Goal: Navigation & Orientation: Find specific page/section

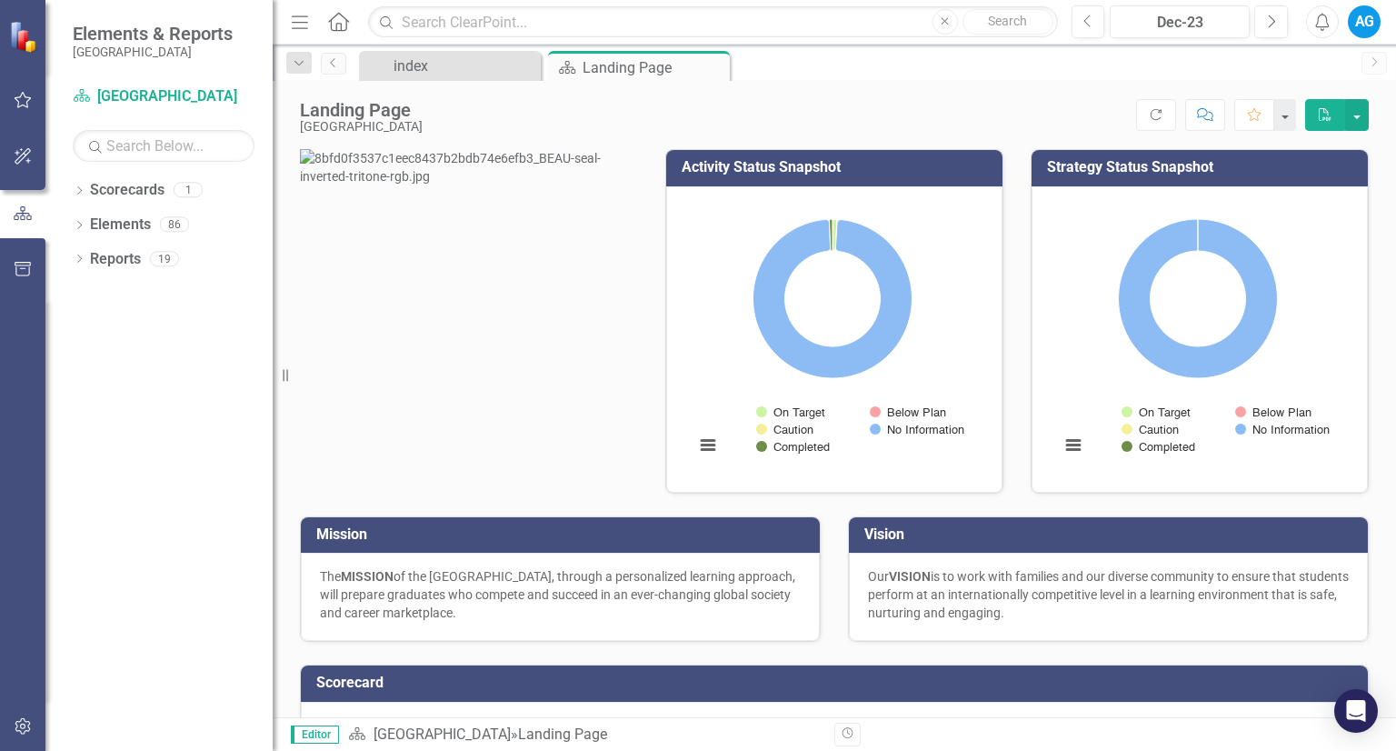
click at [1374, 34] on div "AG" at bounding box center [1364, 21] width 33 height 33
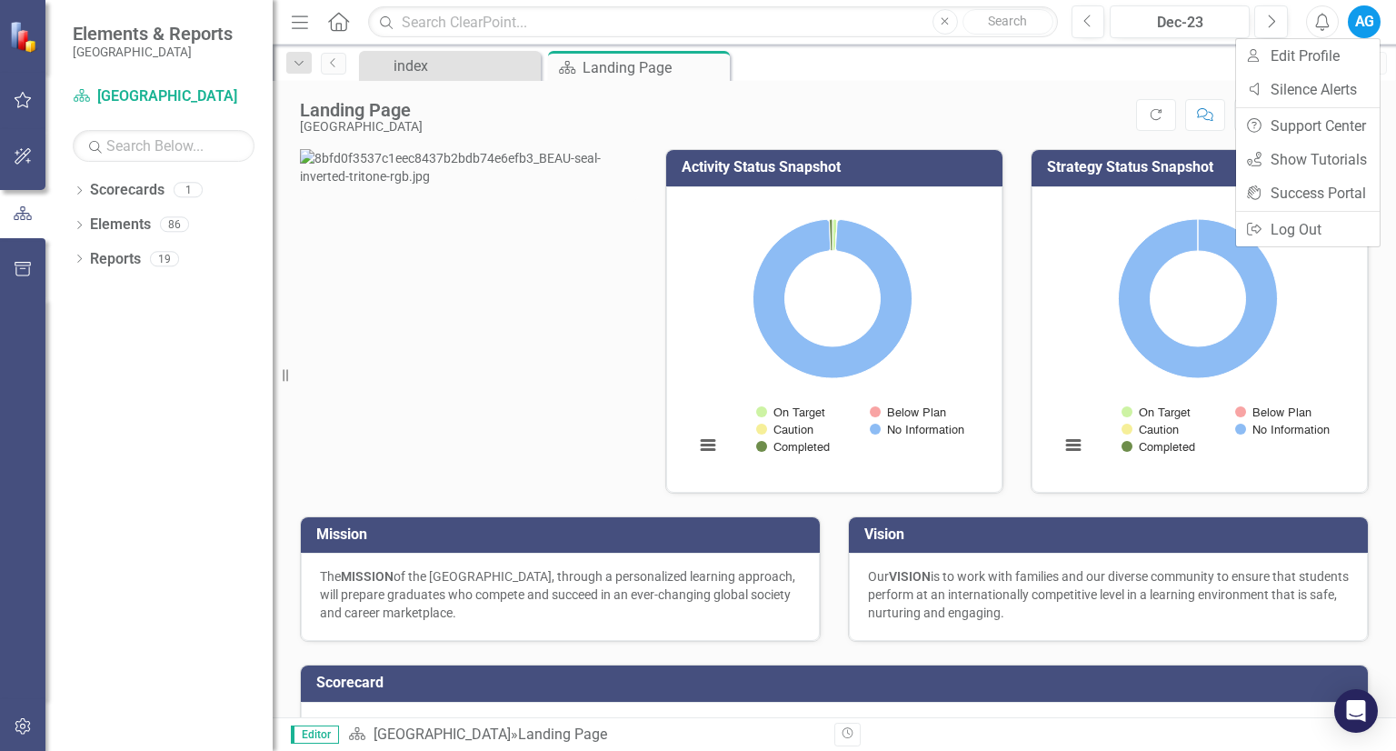
click at [886, 90] on div "Landing Page Beaufort County School District Score: N/A Dec-23 Completed Refres…" at bounding box center [835, 108] width 1124 height 55
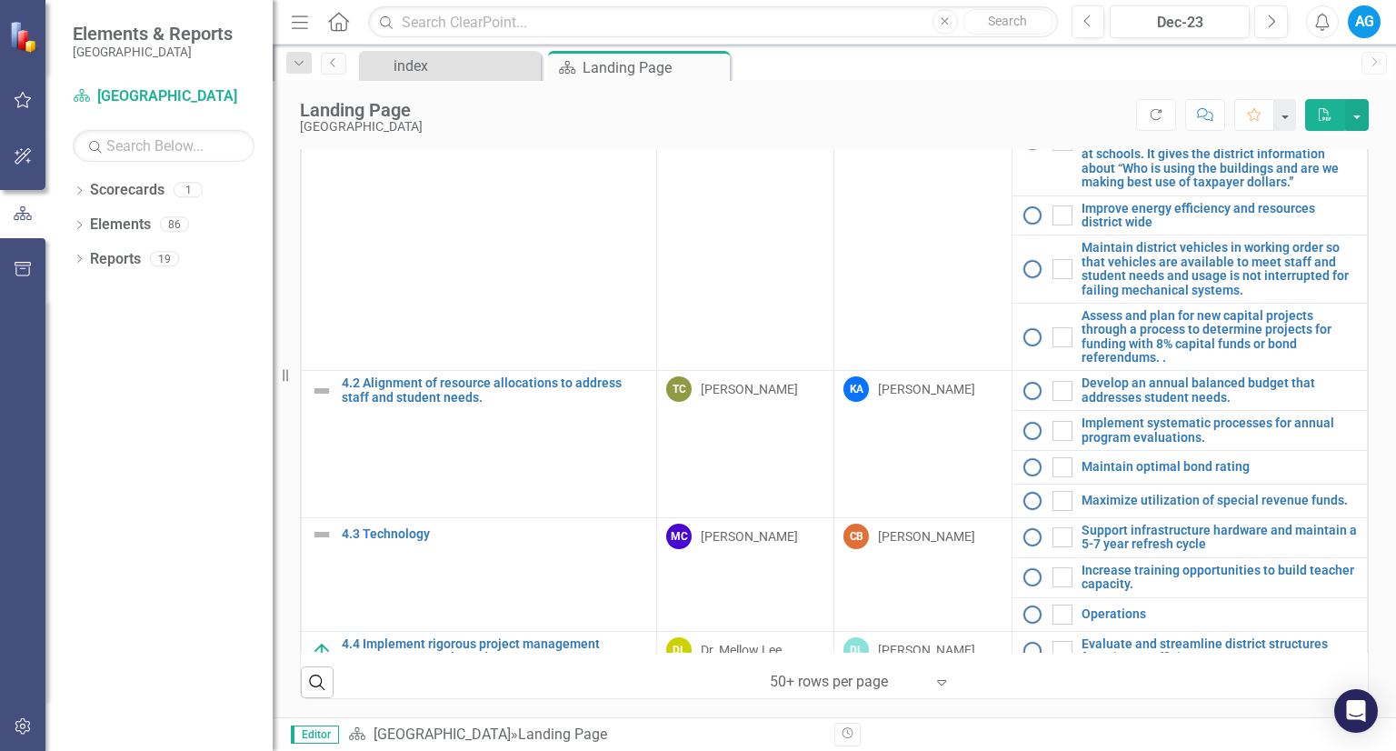
scroll to position [2056, 0]
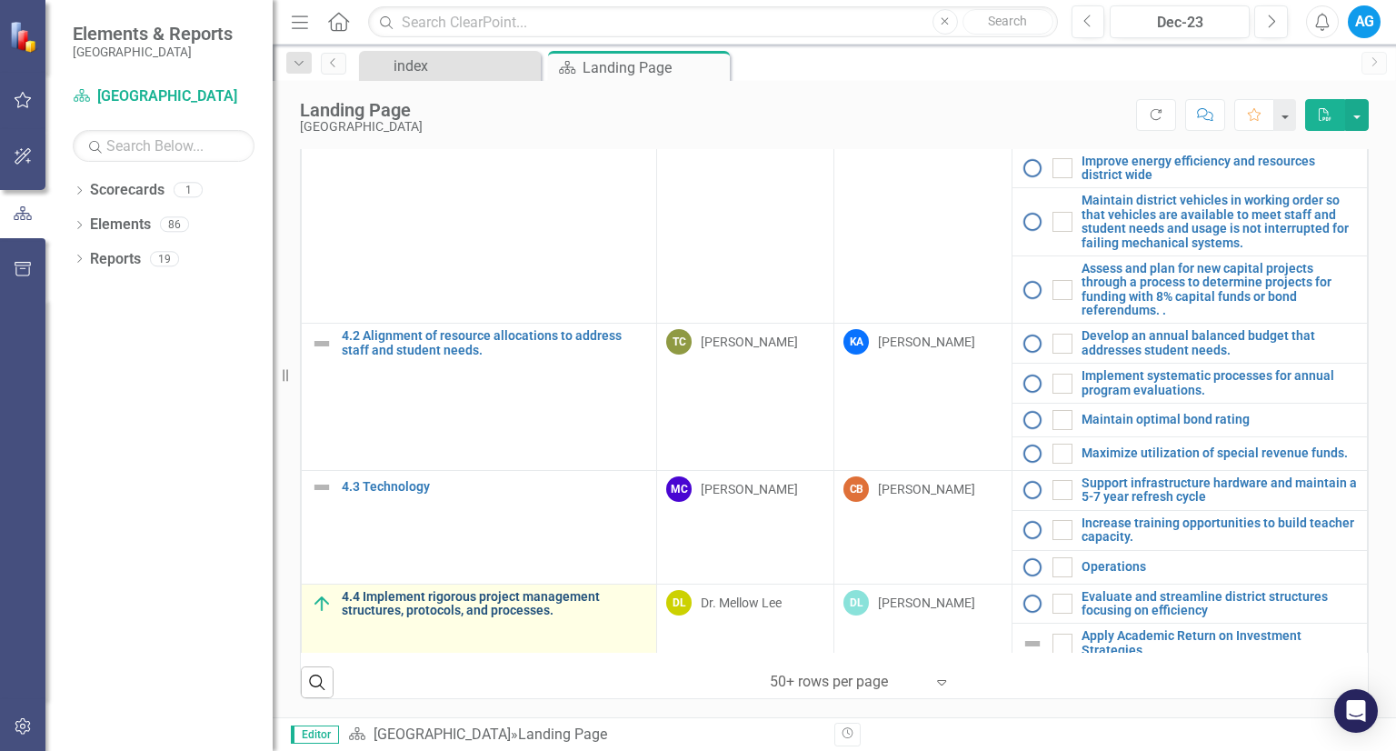
click at [515, 594] on link "4.4 Implement rigorous project management structures, protocols, and processes." at bounding box center [494, 604] width 305 height 28
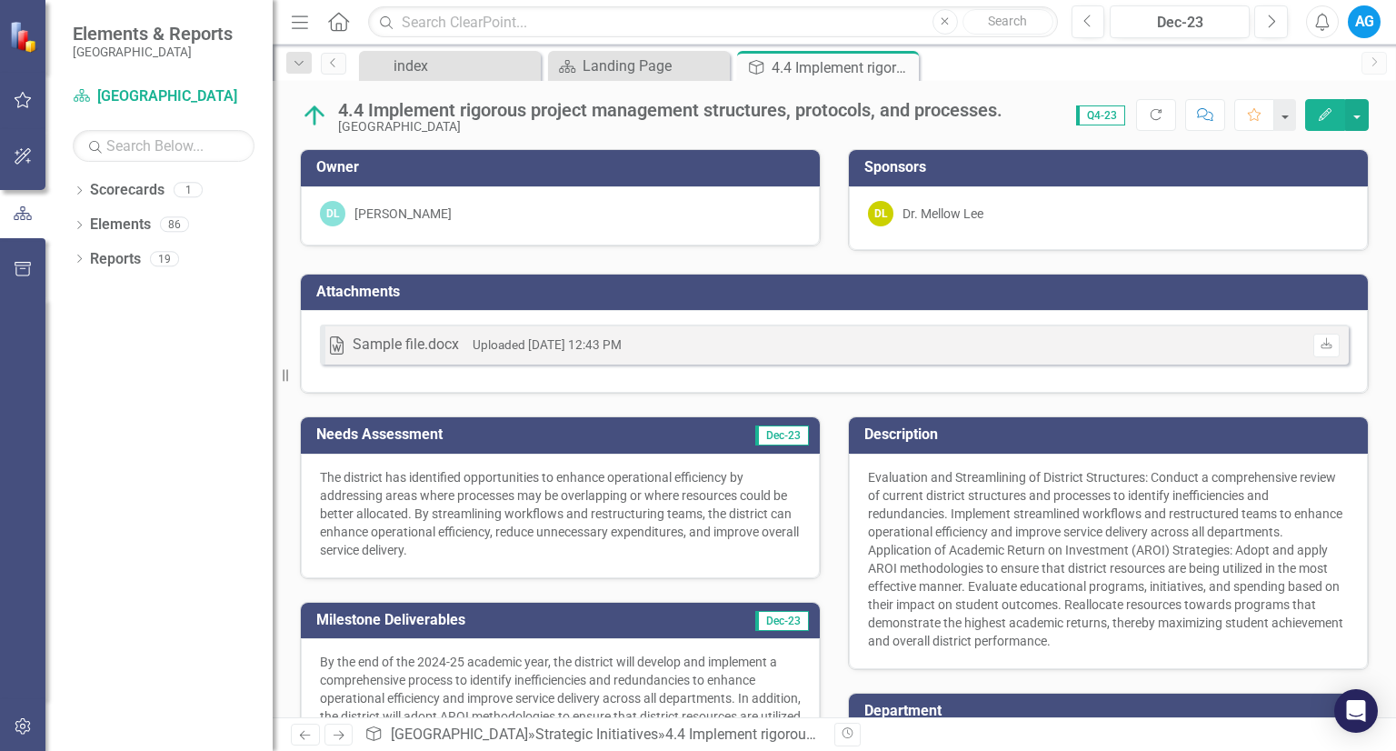
click at [349, 29] on icon "Home" at bounding box center [338, 21] width 24 height 19
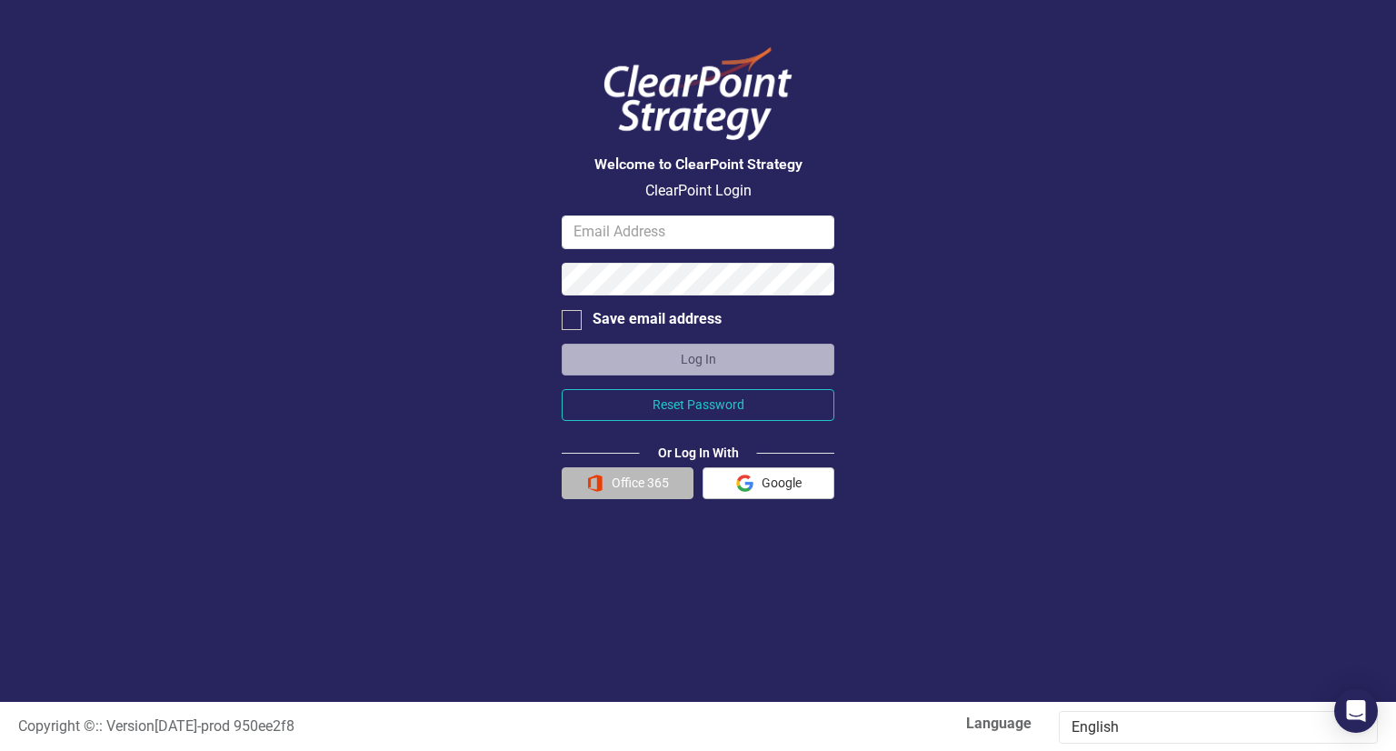
click at [665, 483] on button "Office 365" at bounding box center [628, 483] width 132 height 32
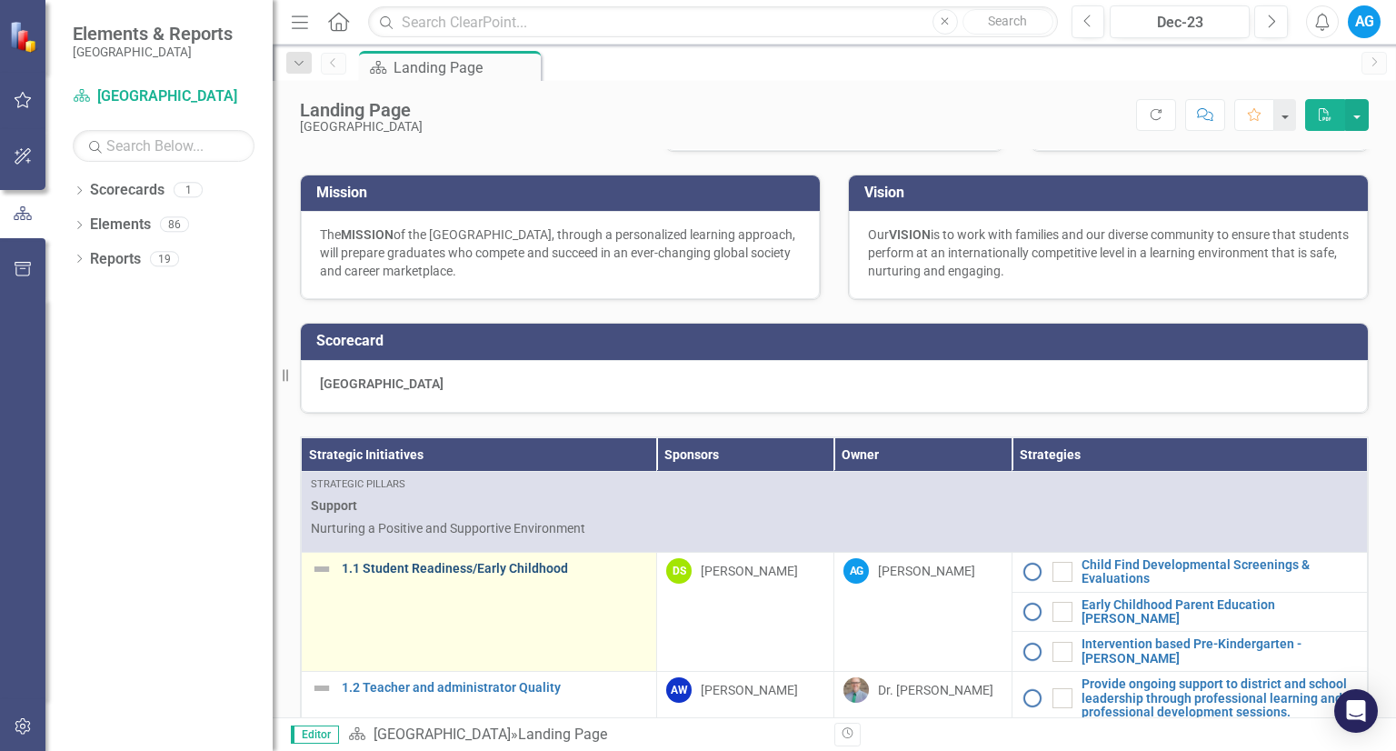
click at [429, 575] on link "1.1 Student Readiness/Early Childhood" at bounding box center [494, 569] width 305 height 14
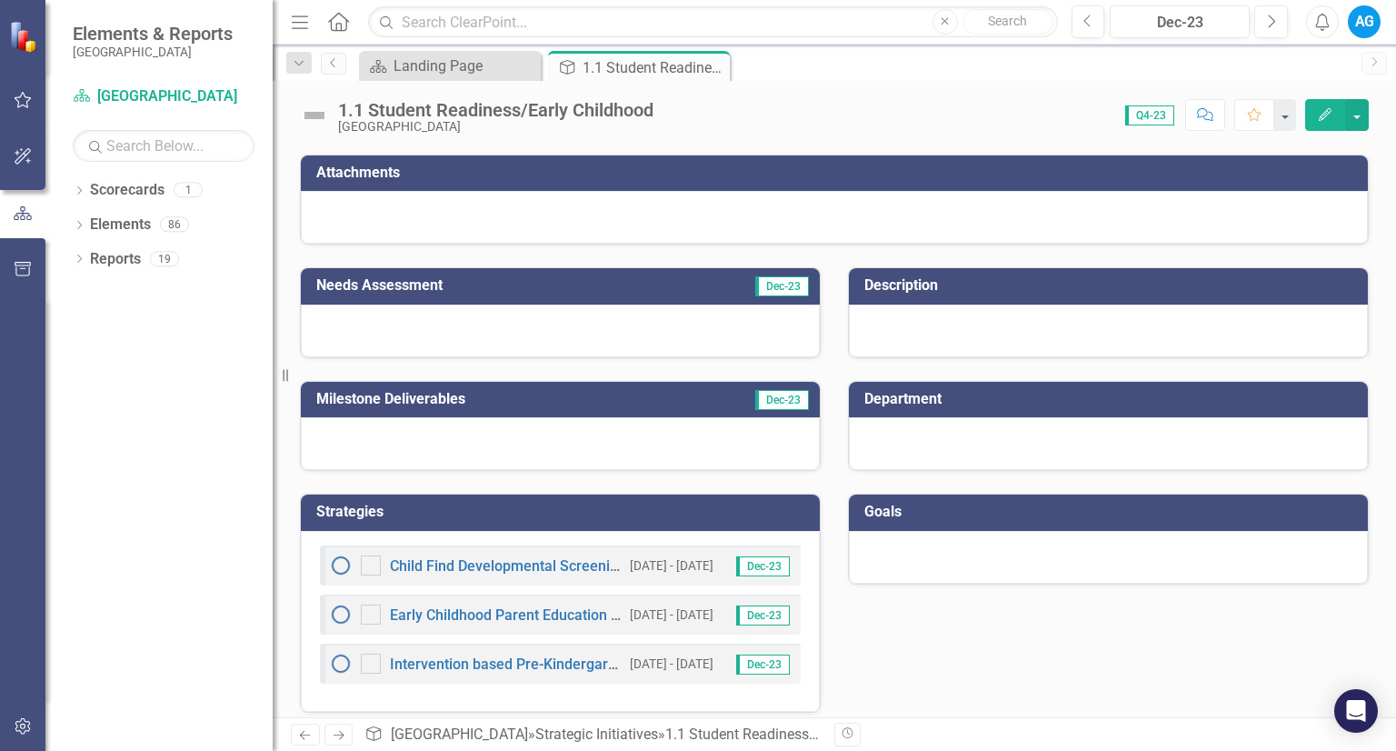
scroll to position [129, 0]
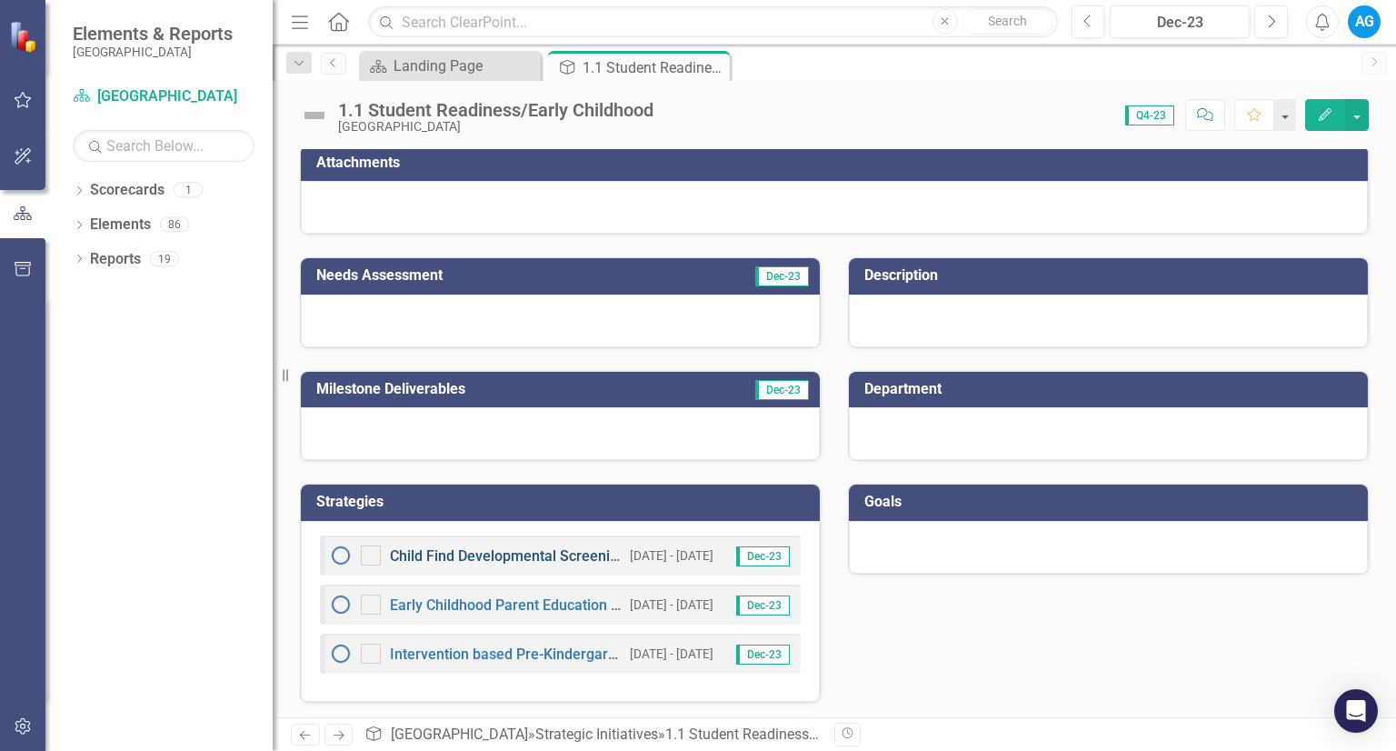
click at [460, 553] on link "Child Find Developmental Screenings & Evaluations" at bounding box center [557, 555] width 335 height 17
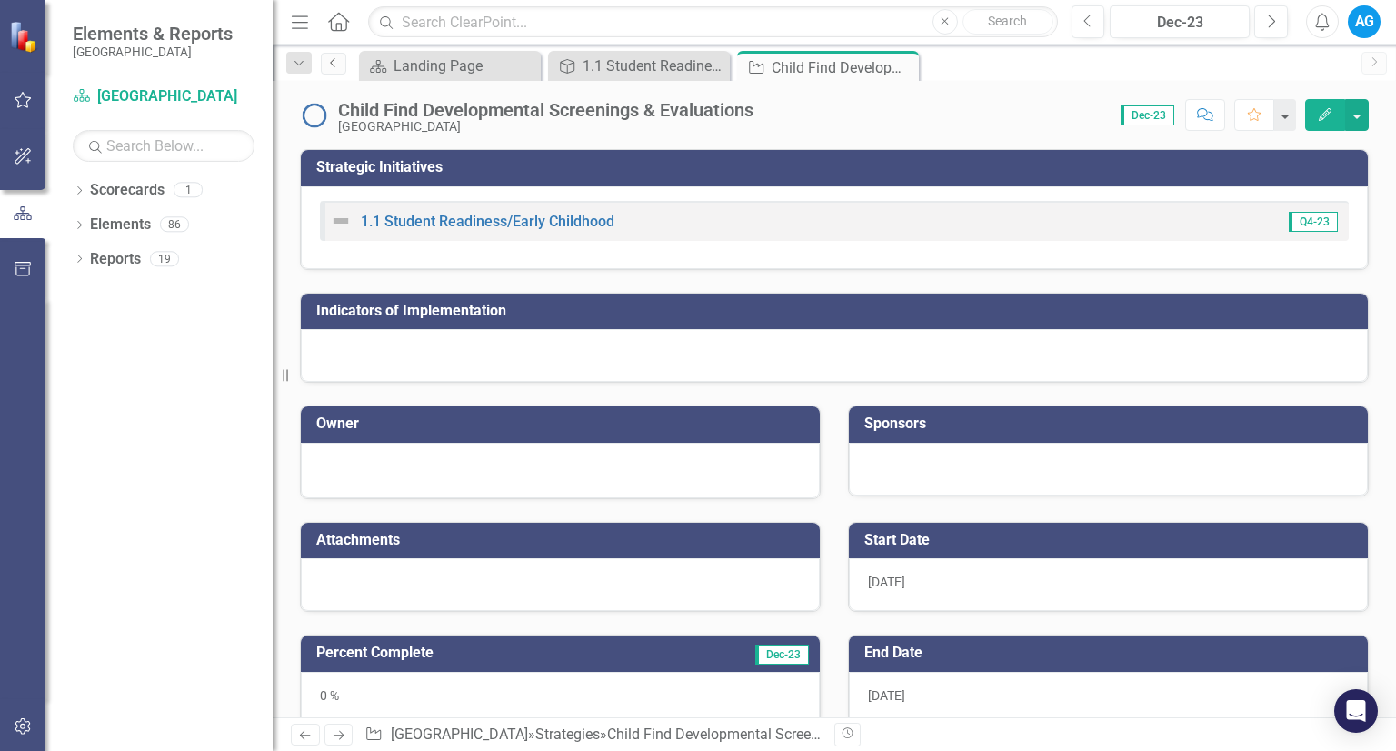
click at [326, 67] on icon "Previous" at bounding box center [333, 62] width 15 height 11
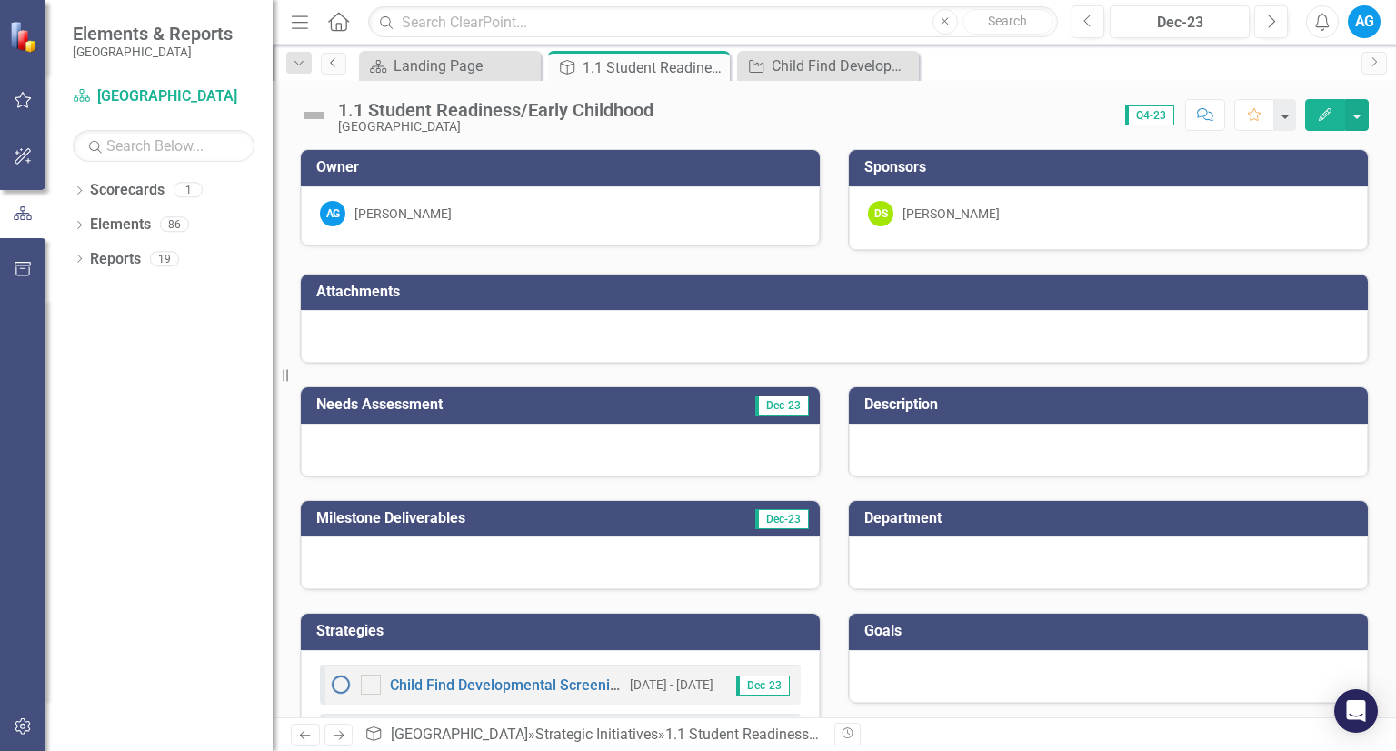
click at [326, 67] on icon "Previous" at bounding box center [333, 62] width 15 height 11
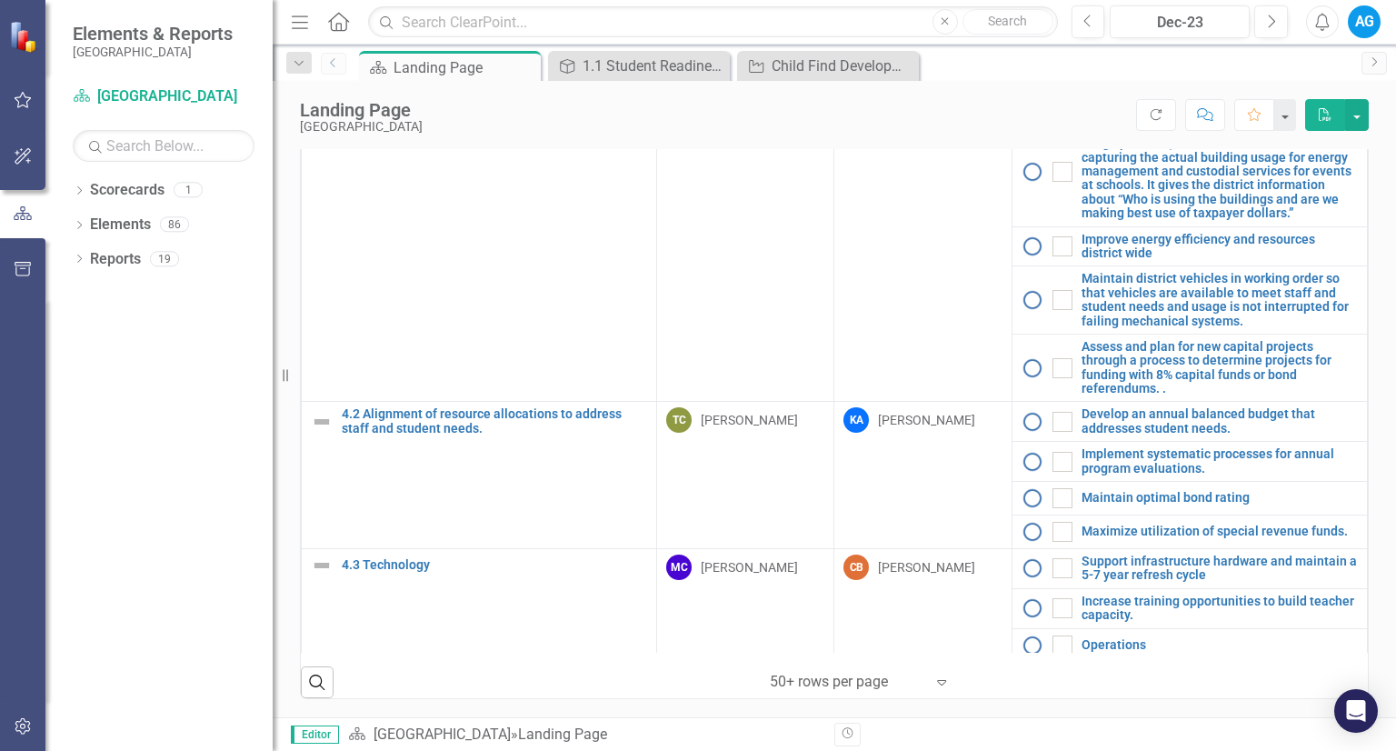
scroll to position [2056, 0]
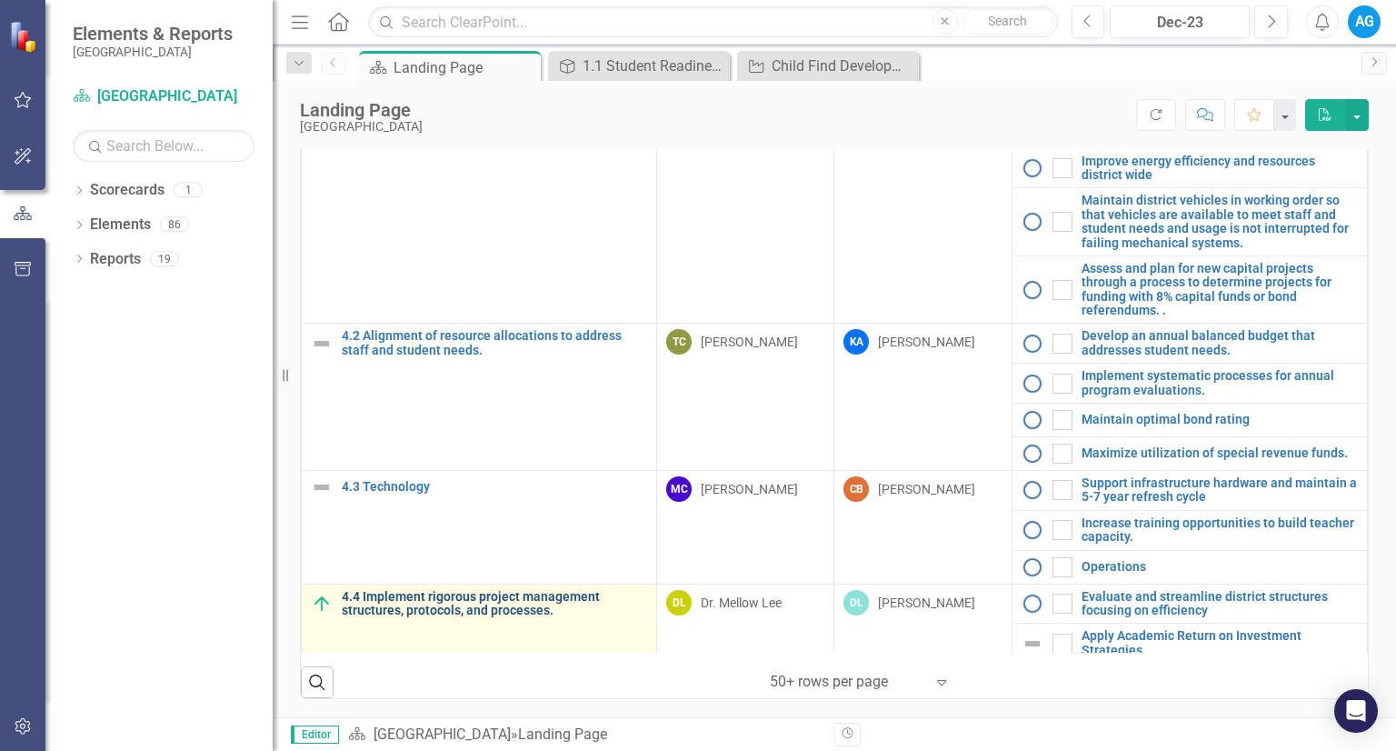
click at [546, 590] on link "4.4 Implement rigorous project management structures, protocols, and processes." at bounding box center [494, 604] width 305 height 28
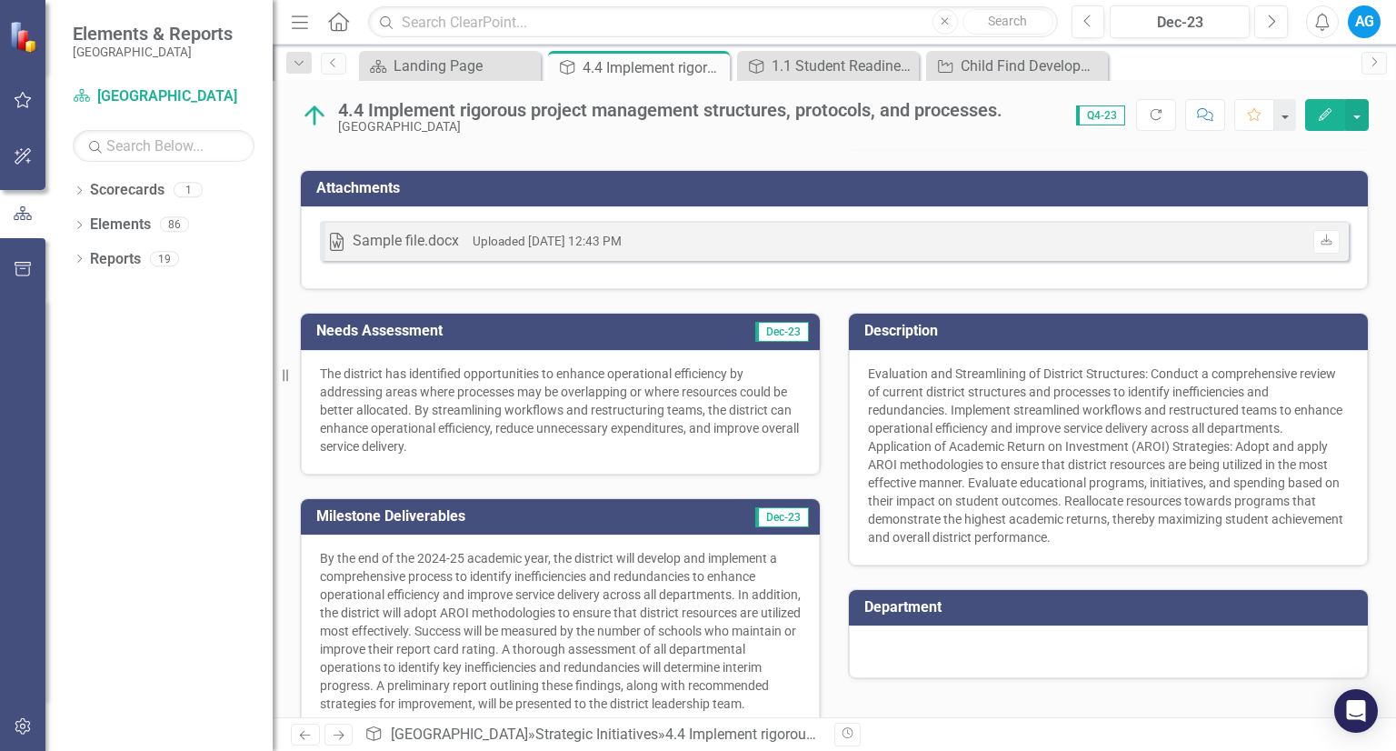
scroll to position [79, 0]
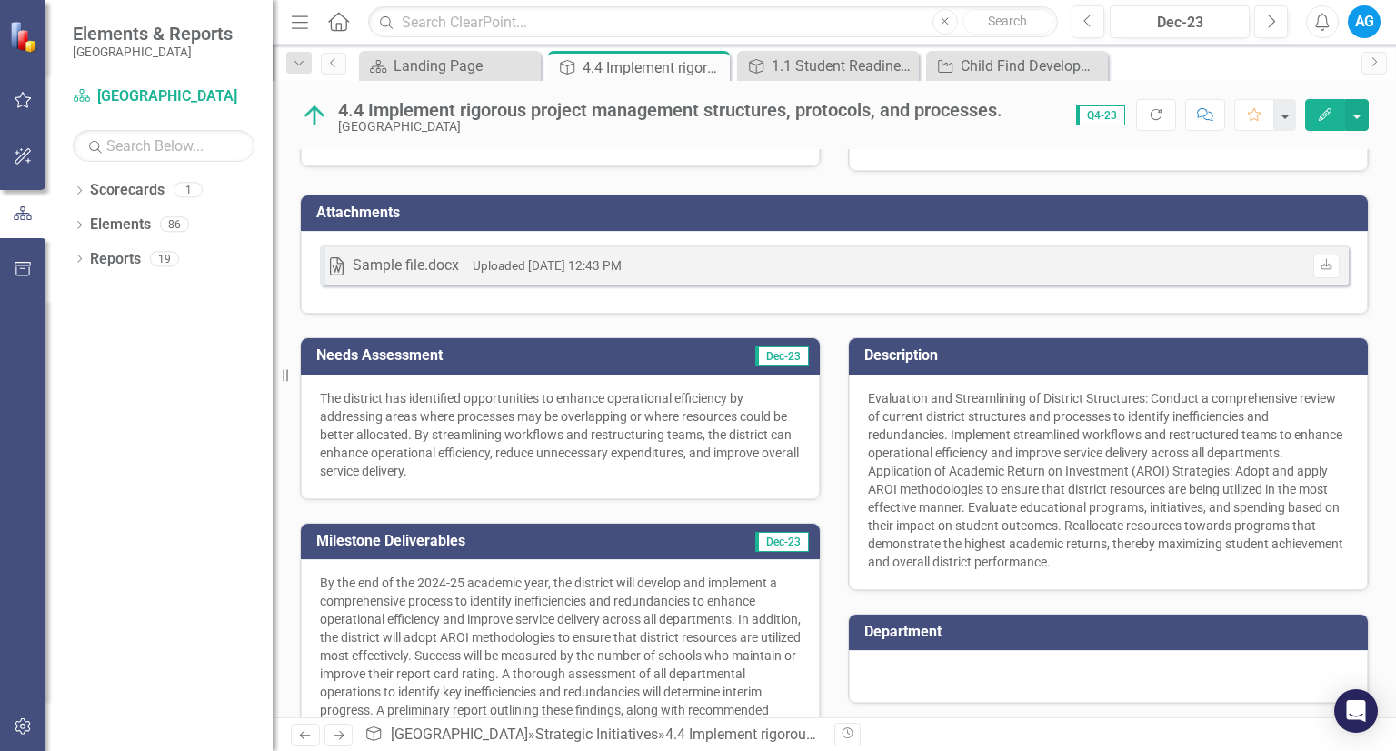
click at [1096, 122] on span "Q4-23" at bounding box center [1100, 115] width 49 height 20
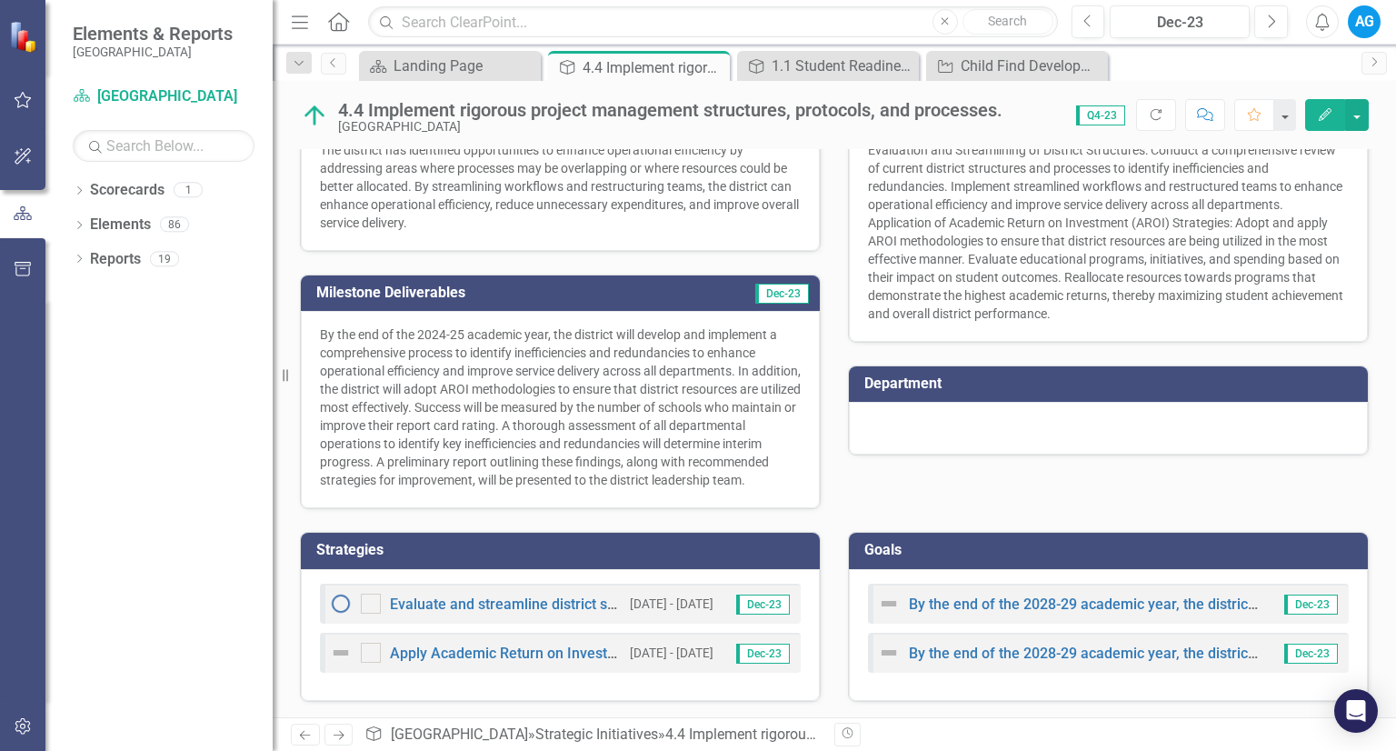
scroll to position [344, 0]
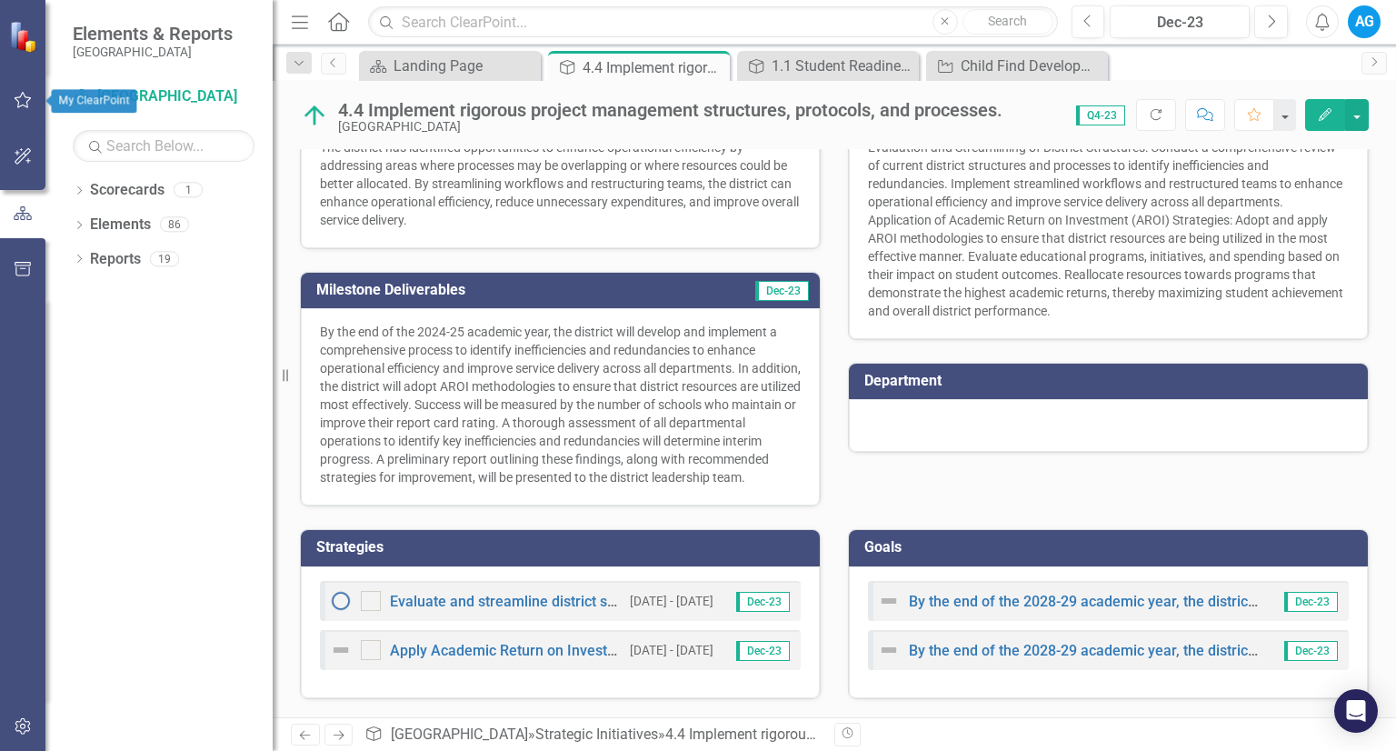
click at [25, 104] on icon "button" at bounding box center [23, 100] width 19 height 15
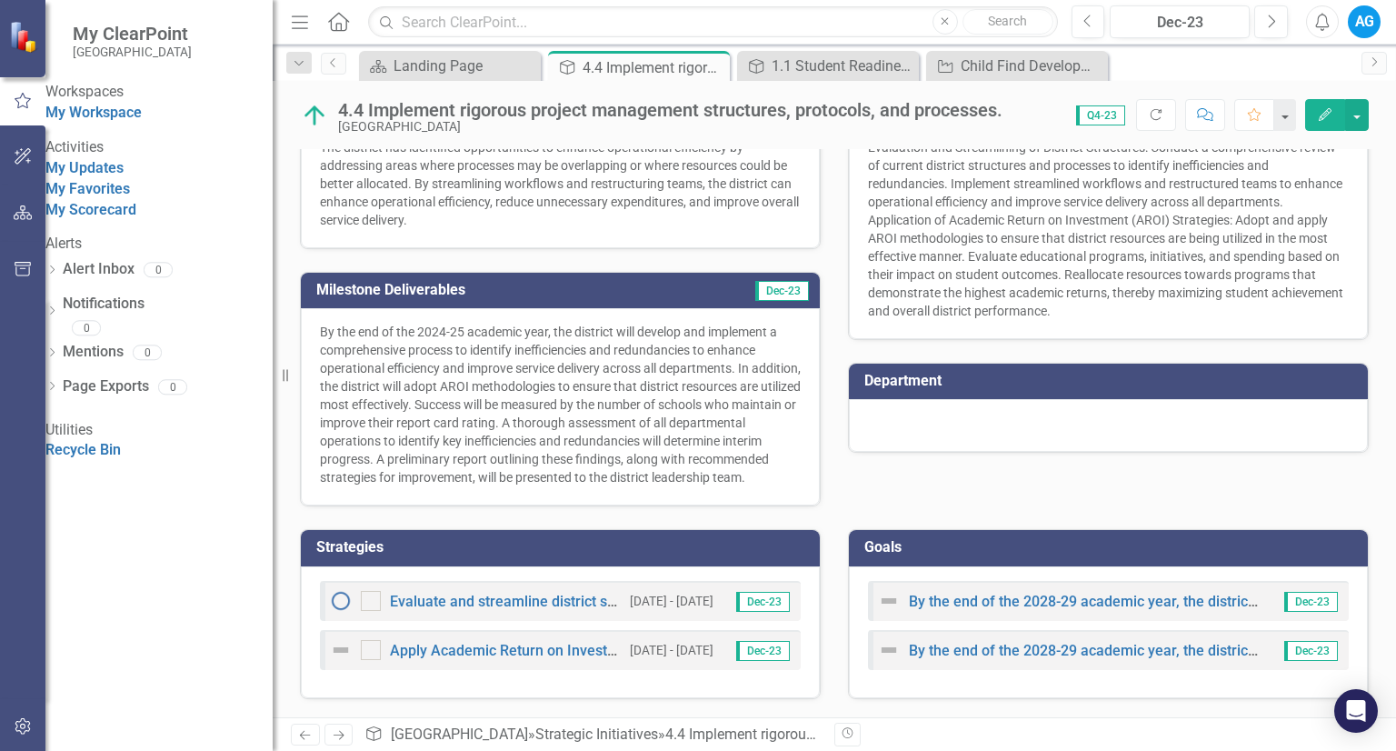
click at [25, 37] on img at bounding box center [25, 37] width 32 height 32
click at [118, 39] on span "My ClearPoint" at bounding box center [132, 34] width 119 height 22
click at [412, 73] on div "Landing Page" at bounding box center [454, 66] width 120 height 23
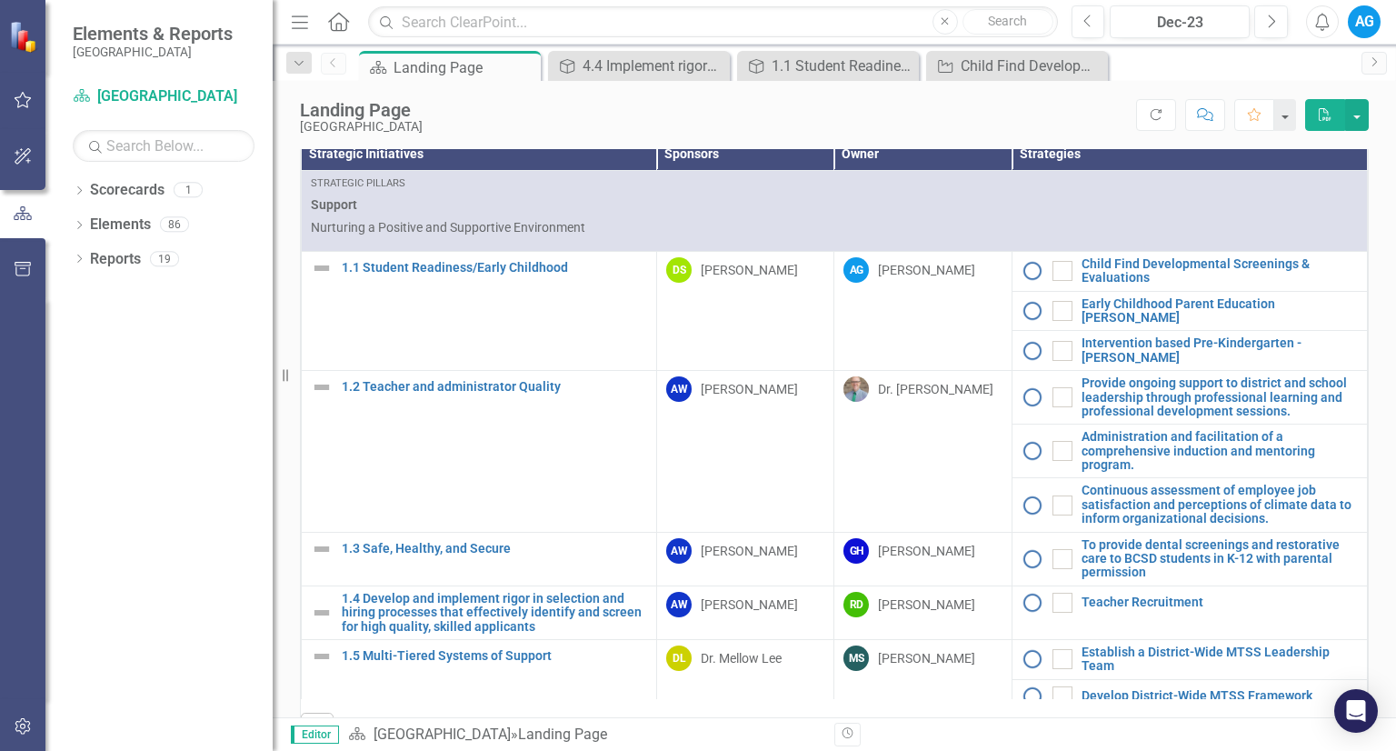
scroll to position [620, 0]
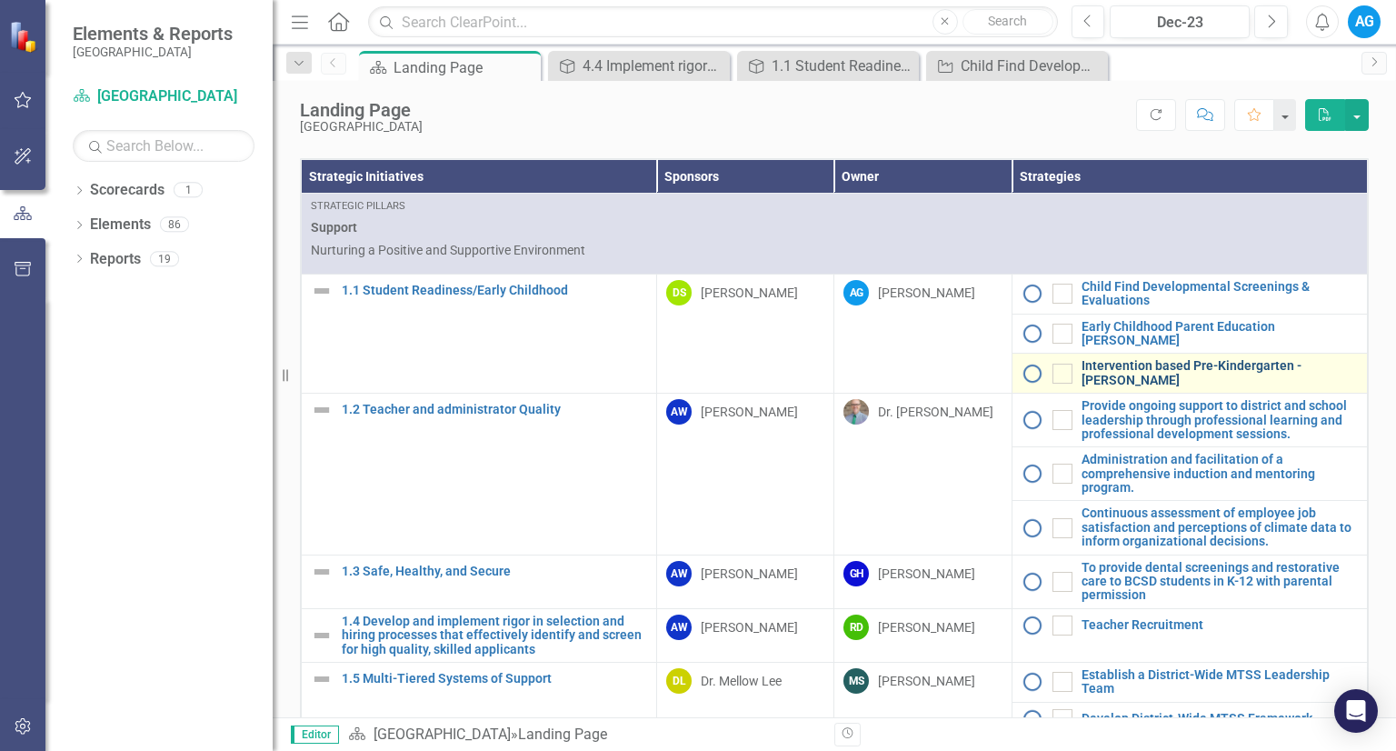
click at [1194, 387] on link "Intervention based Pre-Kindergarten - [PERSON_NAME]" at bounding box center [1220, 373] width 276 height 28
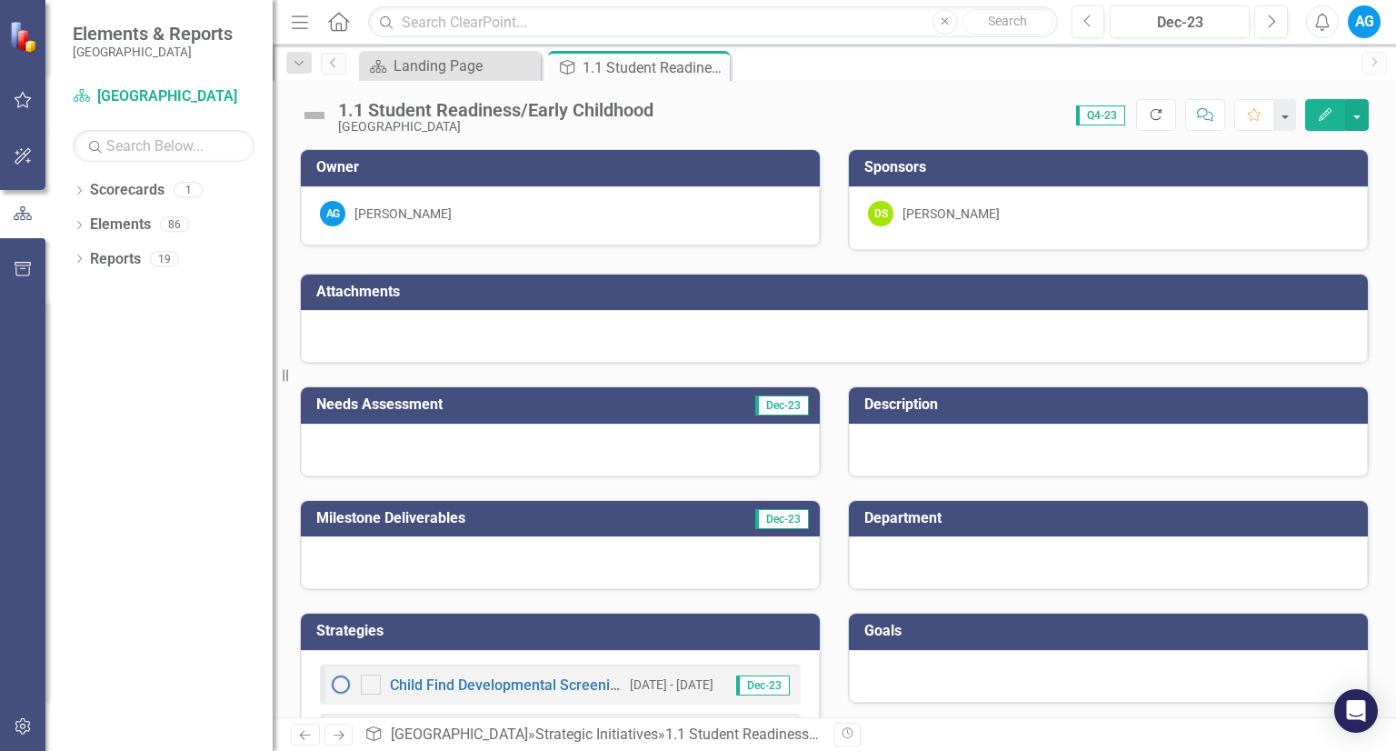
click at [1150, 117] on icon "Refresh" at bounding box center [1156, 114] width 16 height 13
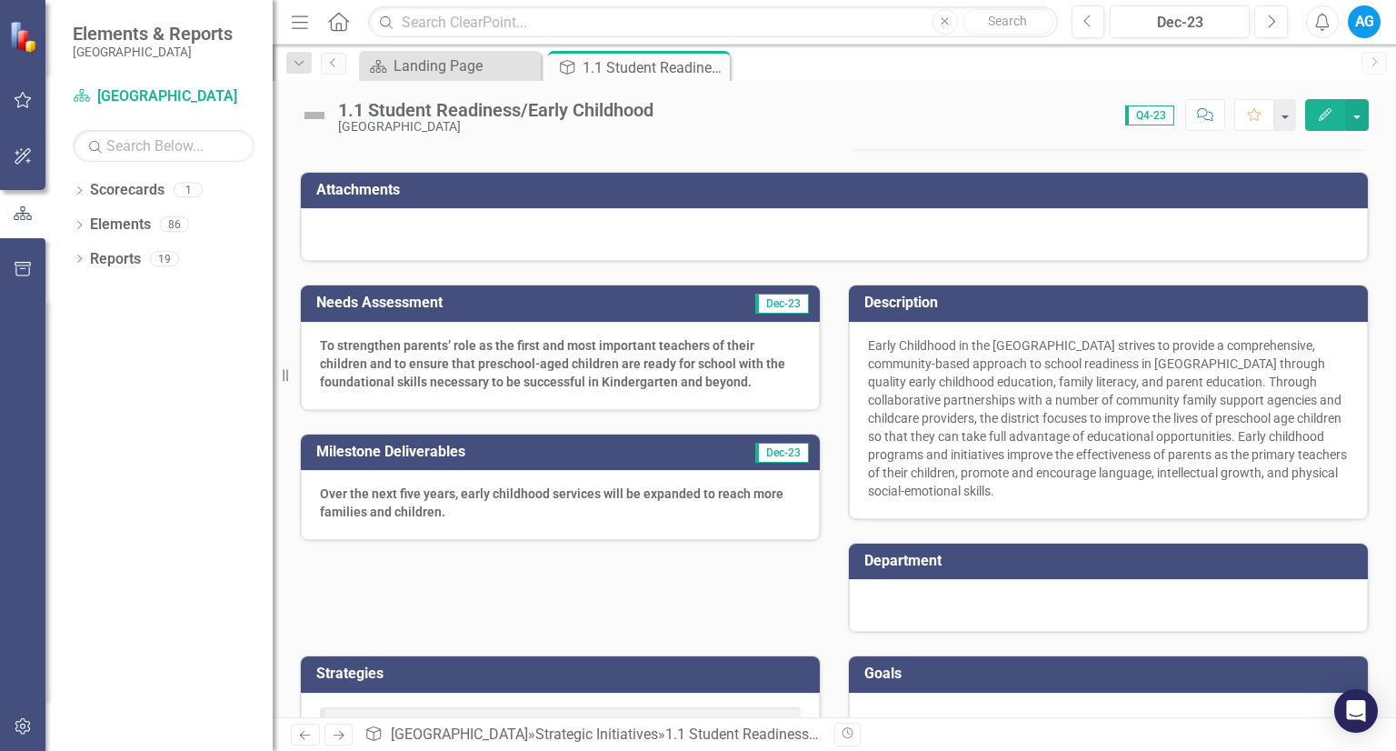
scroll to position [103, 0]
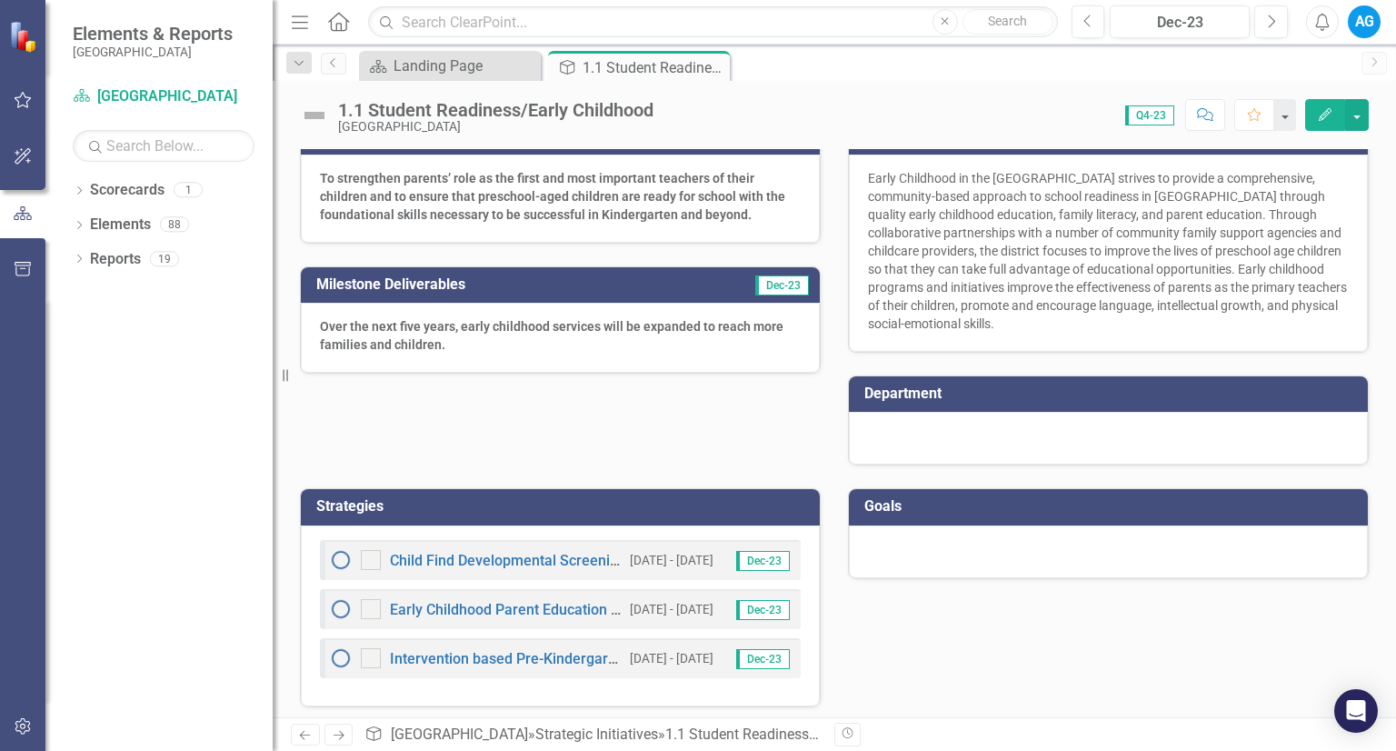
scroll to position [274, 0]
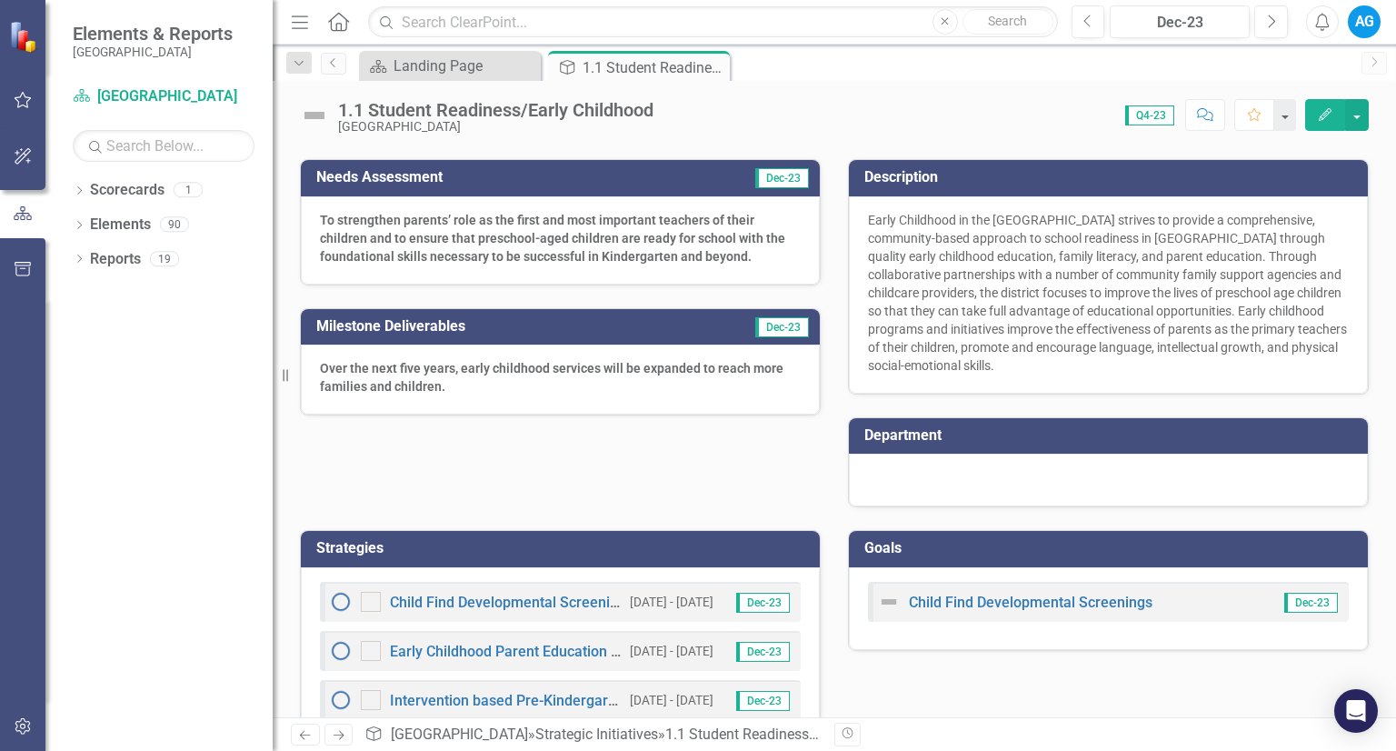
scroll to position [229, 0]
